Goal: Task Accomplishment & Management: Use online tool/utility

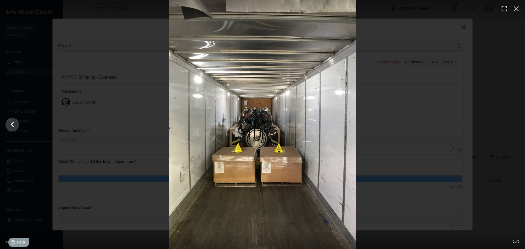
scroll to position [560, 0]
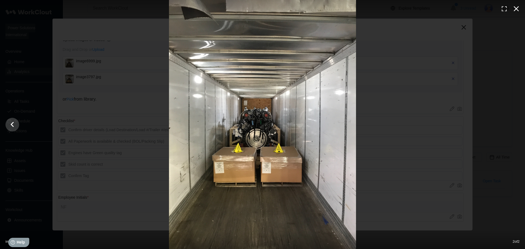
click at [520, 9] on button "button" at bounding box center [516, 9] width 12 height 12
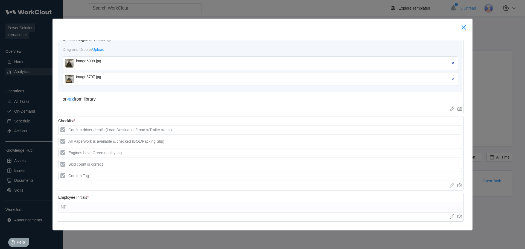
click at [462, 30] on icon at bounding box center [463, 27] width 9 height 9
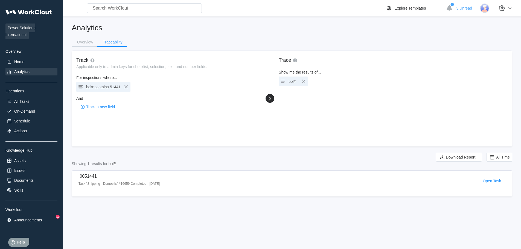
click at [86, 87] on div "bol# contains 51441" at bounding box center [103, 87] width 34 height 8
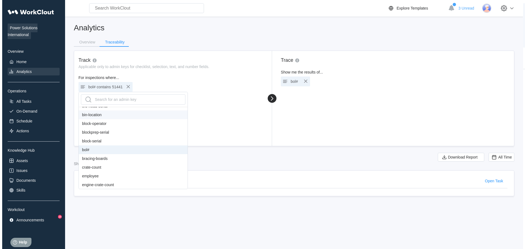
scroll to position [109, 0]
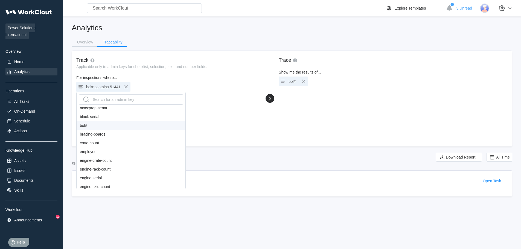
click at [92, 128] on div "bol#" at bounding box center [131, 125] width 109 height 9
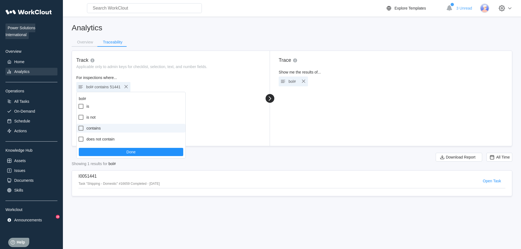
click at [93, 127] on label "contains" at bounding box center [131, 128] width 109 height 9
click at [78, 125] on input "contains" at bounding box center [78, 125] width 0 height 0
checkbox input "true"
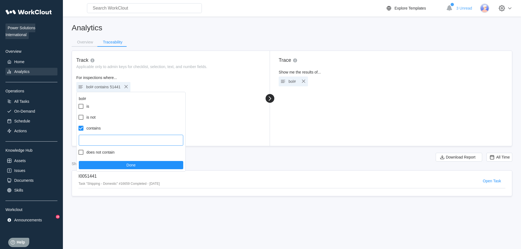
click at [118, 138] on input "text" at bounding box center [131, 140] width 104 height 11
type input "44227"
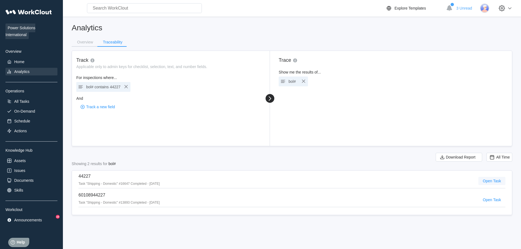
click at [493, 180] on span "Open Task" at bounding box center [491, 181] width 18 height 4
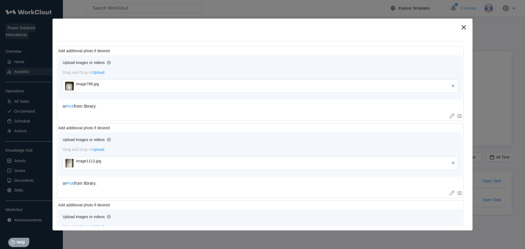
scroll to position [219, 0]
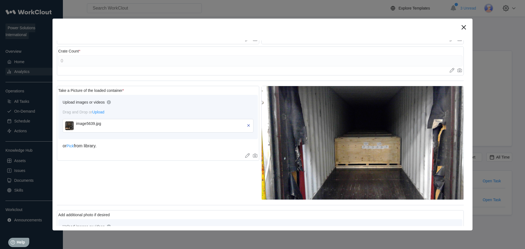
click at [67, 127] on img at bounding box center [69, 125] width 9 height 9
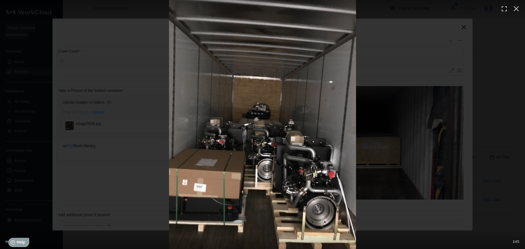
click at [226, 130] on img at bounding box center [262, 124] width 187 height 249
click at [295, 141] on img at bounding box center [262, 124] width 187 height 249
click at [269, 133] on img at bounding box center [262, 124] width 187 height 249
click at [221, 130] on img at bounding box center [262, 124] width 187 height 249
click at [295, 141] on img at bounding box center [262, 124] width 187 height 249
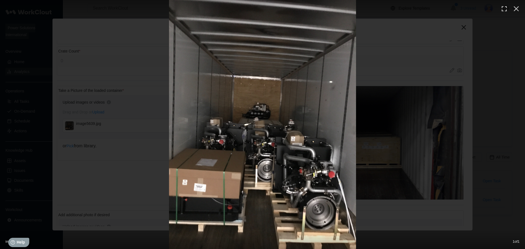
click at [517, 8] on icon "button" at bounding box center [516, 8] width 9 height 9
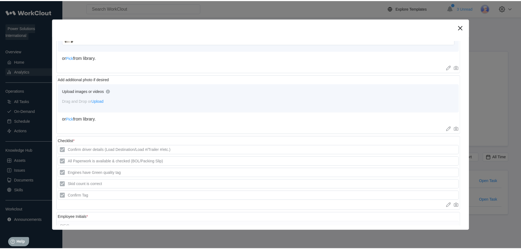
scroll to position [501, 0]
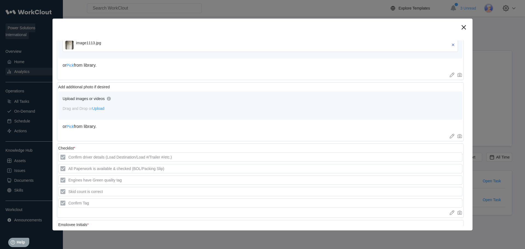
drag, startPoint x: 462, startPoint y: 28, endPoint x: 440, endPoint y: 35, distance: 23.0
click at [462, 28] on icon at bounding box center [463, 27] width 9 height 9
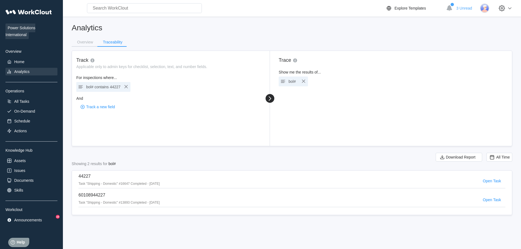
click at [99, 87] on span "contains" at bounding box center [101, 87] width 14 height 4
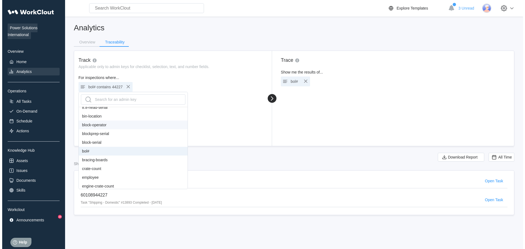
scroll to position [109, 0]
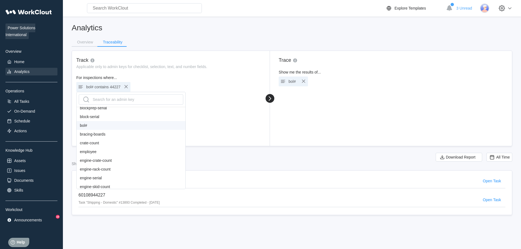
click at [90, 126] on div "bol#" at bounding box center [131, 125] width 109 height 9
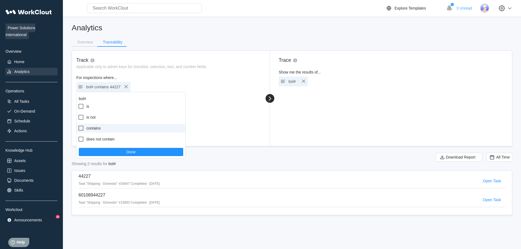
click at [98, 131] on label "contains" at bounding box center [131, 128] width 109 height 9
click at [78, 125] on input "contains" at bounding box center [78, 125] width 0 height 0
checkbox input "true"
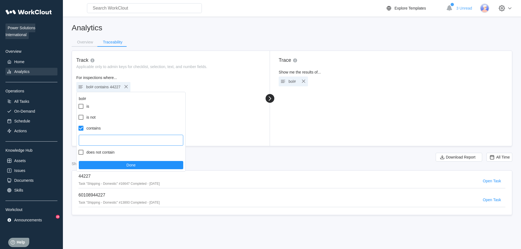
click at [103, 143] on input "text" at bounding box center [131, 140] width 104 height 11
paste input "135424"
type input "135424"
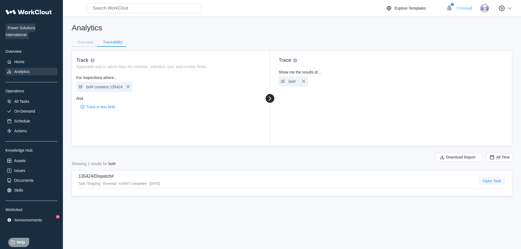
click at [487, 180] on span "Open Task" at bounding box center [491, 181] width 18 height 4
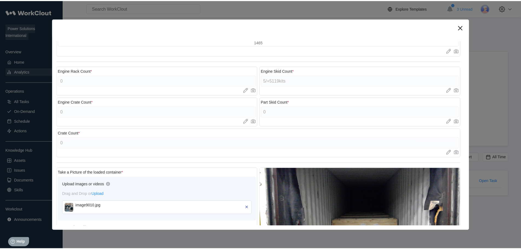
scroll to position [191, 0]
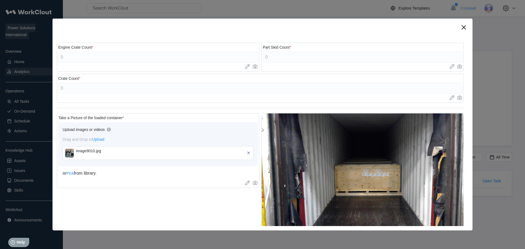
click at [65, 154] on div "image9010.jpg" at bounding box center [158, 153] width 191 height 14
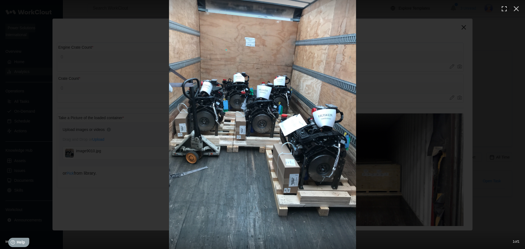
click at [277, 161] on img at bounding box center [262, 124] width 187 height 249
click at [239, 121] on img at bounding box center [262, 124] width 187 height 249
click at [189, 127] on img at bounding box center [262, 124] width 187 height 249
drag, startPoint x: 517, startPoint y: 5, endPoint x: 484, endPoint y: 18, distance: 35.3
click at [517, 5] on icon "button" at bounding box center [516, 8] width 9 height 9
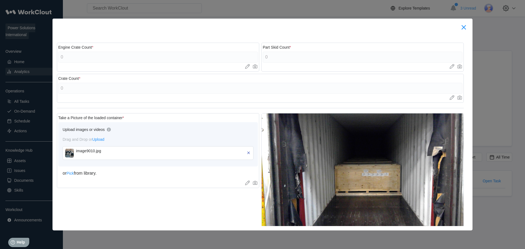
click at [467, 26] on div at bounding box center [262, 27] width 420 height 17
click at [464, 28] on icon at bounding box center [463, 27] width 4 height 4
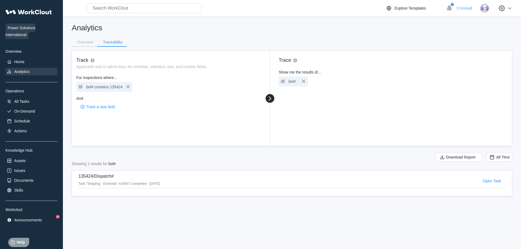
click at [108, 88] on span "contains" at bounding box center [101, 87] width 14 height 4
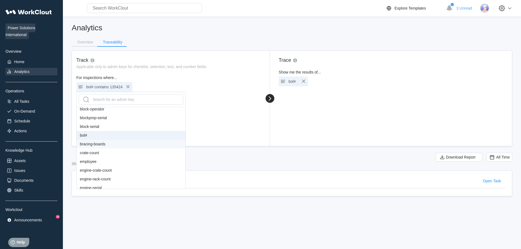
scroll to position [109, 0]
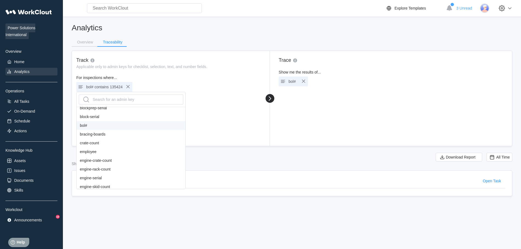
click at [93, 122] on div "bol#" at bounding box center [131, 125] width 109 height 9
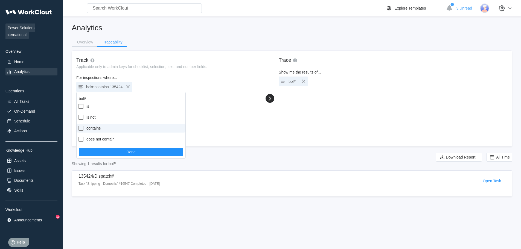
click at [97, 129] on label "contains" at bounding box center [131, 128] width 109 height 9
click at [78, 125] on input "contains" at bounding box center [78, 125] width 0 height 0
checkbox input "true"
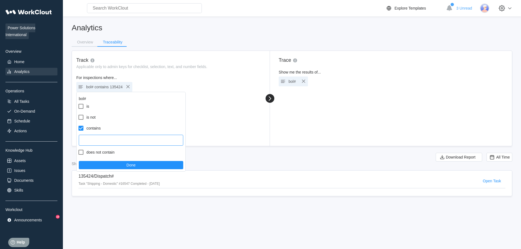
click at [99, 138] on input "text" at bounding box center [131, 140] width 104 height 11
type input "010498"
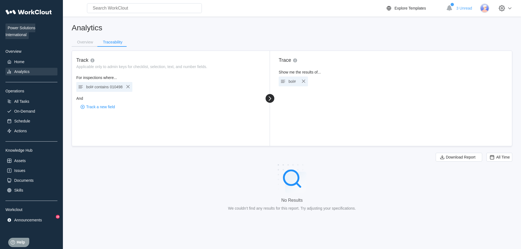
click at [104, 89] on span "contains" at bounding box center [101, 87] width 14 height 4
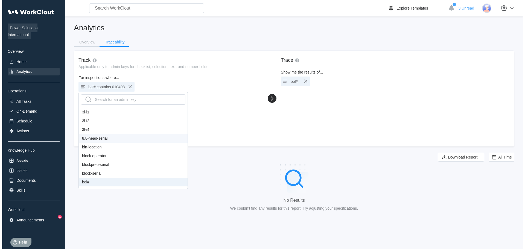
scroll to position [82, 0]
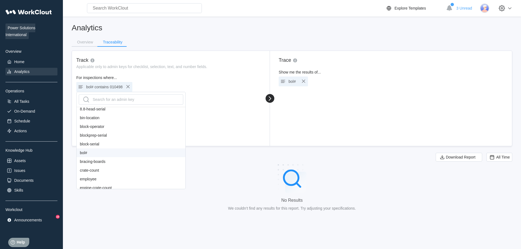
click at [99, 156] on div "bol#" at bounding box center [131, 152] width 109 height 9
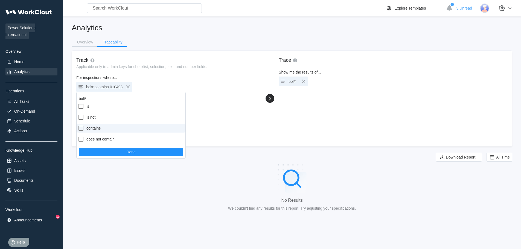
click at [92, 125] on label "contains" at bounding box center [131, 128] width 109 height 9
click at [78, 125] on input "contains" at bounding box center [78, 125] width 0 height 0
checkbox input "true"
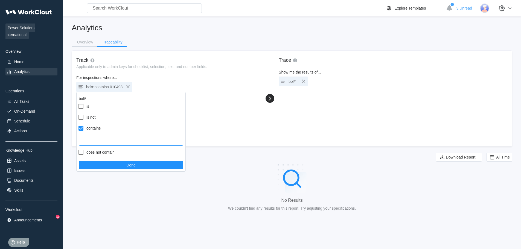
click at [106, 141] on input "text" at bounding box center [131, 140] width 104 height 11
paste input "44060"
type input "44060"
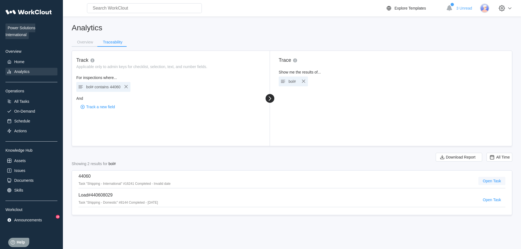
click at [488, 180] on span "Open Task" at bounding box center [491, 181] width 18 height 4
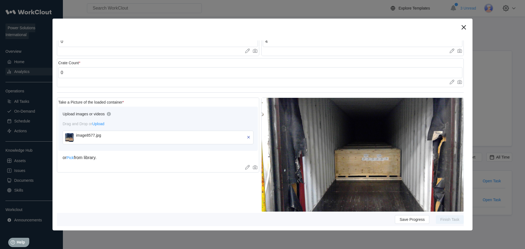
scroll to position [328, 0]
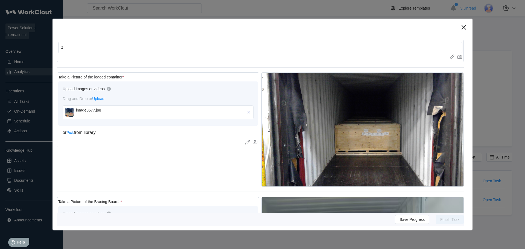
click at [70, 114] on img at bounding box center [69, 112] width 9 height 9
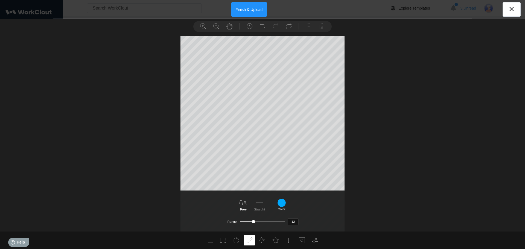
scroll to position [25, 0]
click at [506, 12] on button at bounding box center [511, 9] width 18 height 14
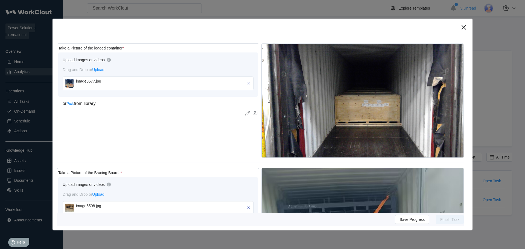
scroll to position [437, 0]
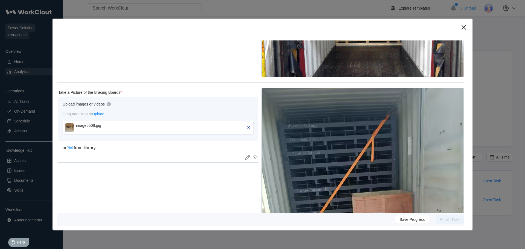
click at [63, 128] on div "image5508.jpg" at bounding box center [158, 128] width 191 height 14
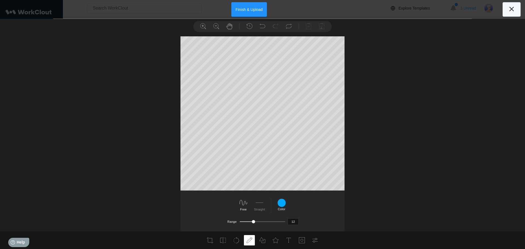
click at [509, 8] on icon at bounding box center [511, 9] width 9 height 9
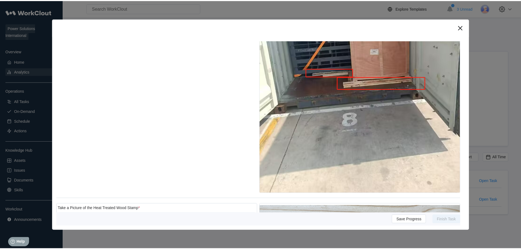
scroll to position [765, 0]
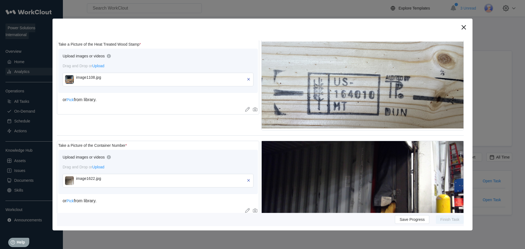
click at [67, 76] on img at bounding box center [69, 79] width 9 height 9
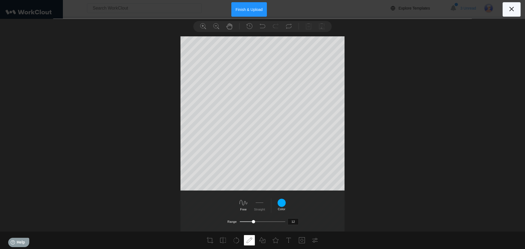
click at [506, 11] on button at bounding box center [511, 9] width 18 height 14
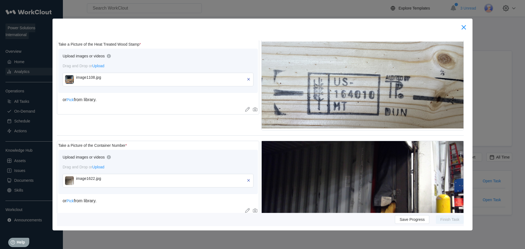
click at [462, 30] on icon at bounding box center [463, 27] width 9 height 9
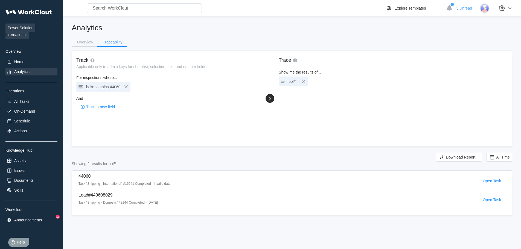
click at [94, 88] on span "contains" at bounding box center [101, 87] width 14 height 4
click at [103, 87] on span "contains" at bounding box center [101, 87] width 14 height 4
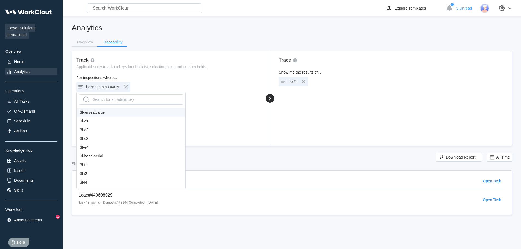
click at [98, 86] on span "contains" at bounding box center [101, 87] width 14 height 4
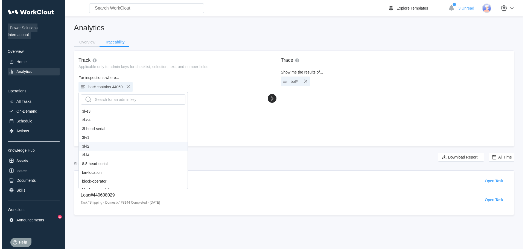
scroll to position [82, 0]
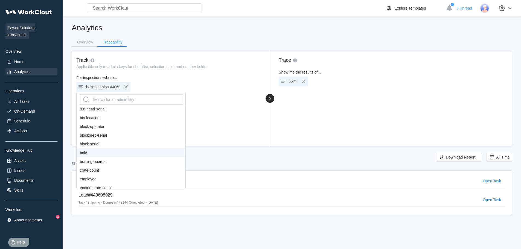
click at [89, 154] on div "bol#" at bounding box center [131, 152] width 109 height 9
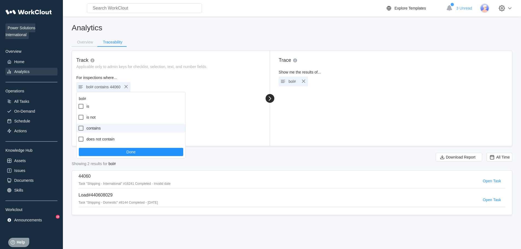
click at [90, 130] on label "contains" at bounding box center [131, 128] width 109 height 9
click at [78, 125] on input "contains" at bounding box center [78, 125] width 0 height 0
checkbox input "true"
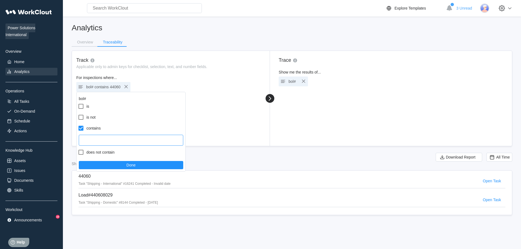
drag, startPoint x: 96, startPoint y: 134, endPoint x: 104, endPoint y: 140, distance: 10.8
click at [104, 140] on input "text" at bounding box center [131, 140] width 104 height 11
paste input "31600128221:"
type input "31600128221"
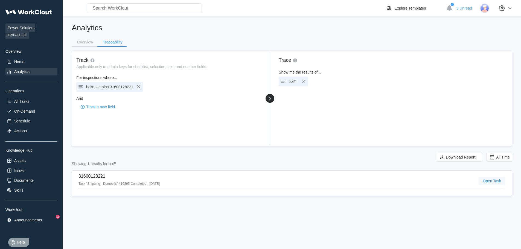
click at [487, 182] on span "Open Task" at bounding box center [491, 181] width 18 height 4
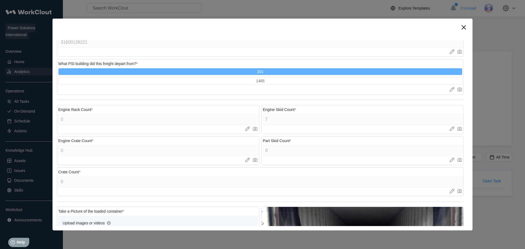
scroll to position [191, 0]
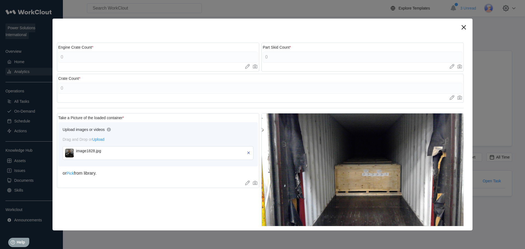
click at [69, 151] on img at bounding box center [69, 153] width 9 height 9
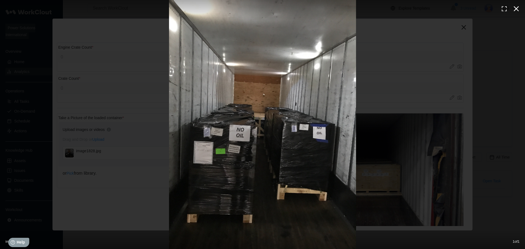
click at [514, 9] on icon "button" at bounding box center [516, 8] width 9 height 9
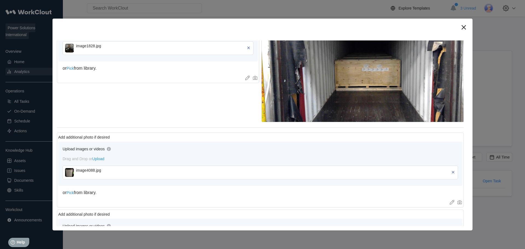
scroll to position [301, 0]
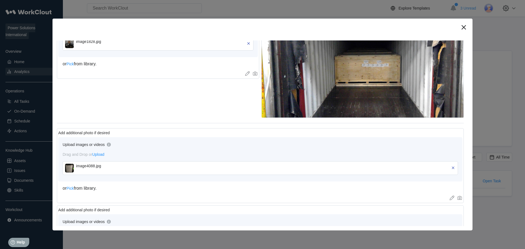
click at [71, 168] on img at bounding box center [69, 168] width 9 height 9
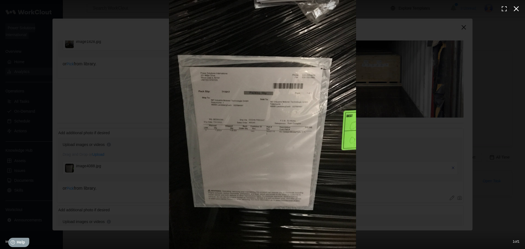
click at [519, 10] on icon "button" at bounding box center [516, 8] width 9 height 9
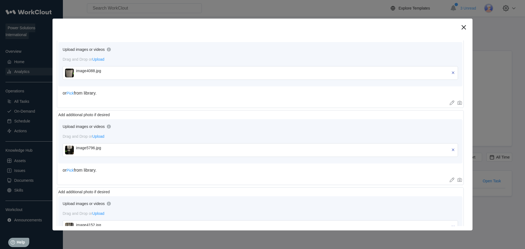
scroll to position [437, 0]
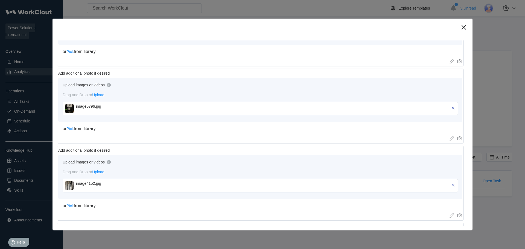
click at [71, 105] on img at bounding box center [69, 108] width 9 height 9
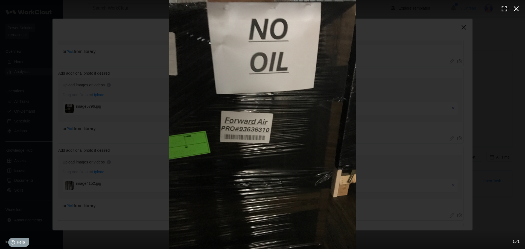
click at [516, 10] on icon "button" at bounding box center [516, 8] width 9 height 9
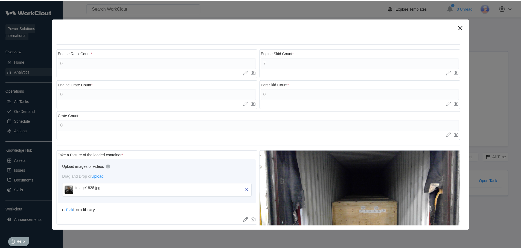
scroll to position [189, 0]
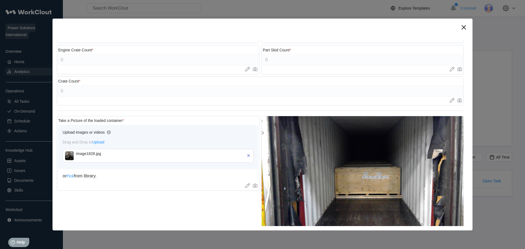
click at [70, 152] on img at bounding box center [69, 155] width 9 height 9
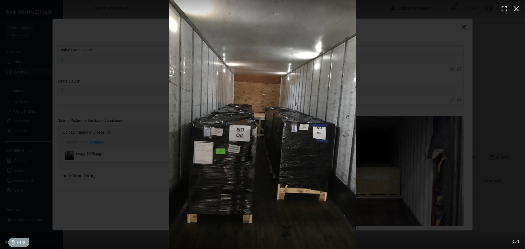
click at [518, 8] on icon "button" at bounding box center [516, 8] width 9 height 9
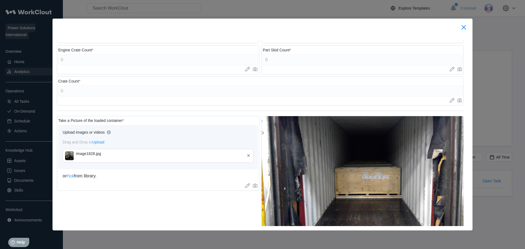
click at [461, 28] on icon at bounding box center [463, 27] width 9 height 9
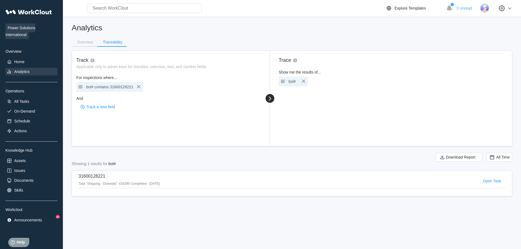
drag, startPoint x: 233, startPoint y: 40, endPoint x: 242, endPoint y: 34, distance: 10.2
click at [233, 40] on div "Analytics Overview Traceability Track Applicable only to admin keys for checkli…" at bounding box center [292, 109] width 440 height 173
